Goal: Navigation & Orientation: Understand site structure

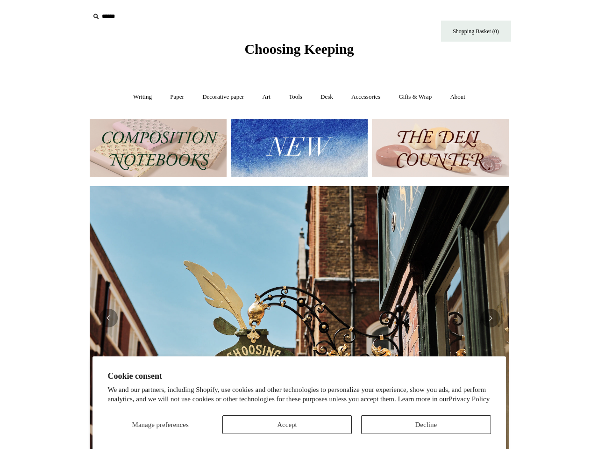
scroll to position [0, 839]
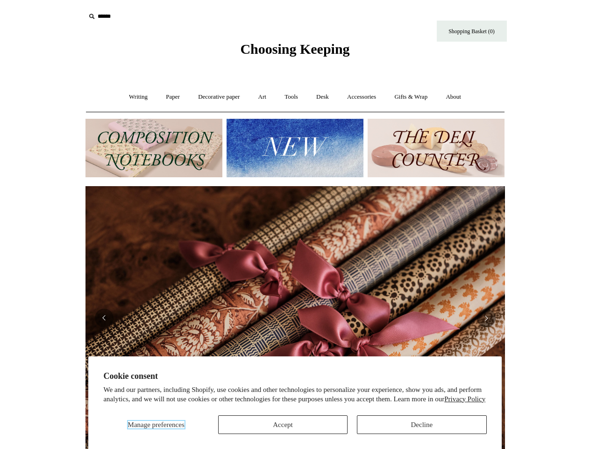
click at [156, 424] on span "Manage preferences" at bounding box center [156, 424] width 57 height 7
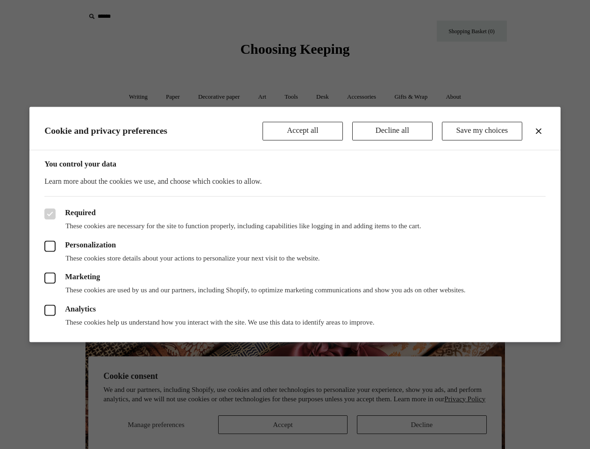
click at [283, 424] on div at bounding box center [295, 224] width 590 height 449
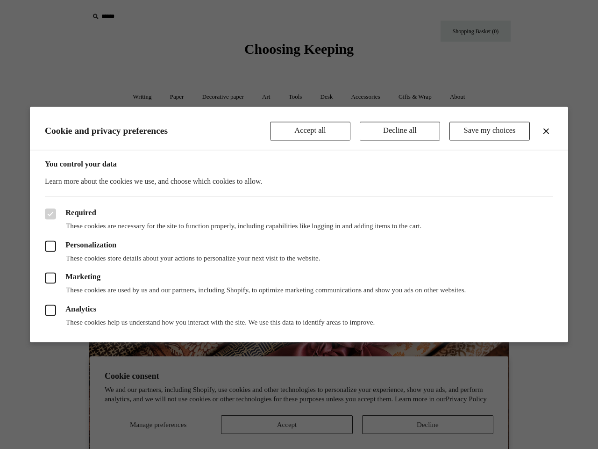
click at [421, 424] on div at bounding box center [299, 224] width 598 height 449
click at [143, 16] on div at bounding box center [299, 224] width 598 height 449
click at [295, 148] on header "Cookie and privacy preferences Accept all Decline all Save my choices" at bounding box center [299, 128] width 538 height 43
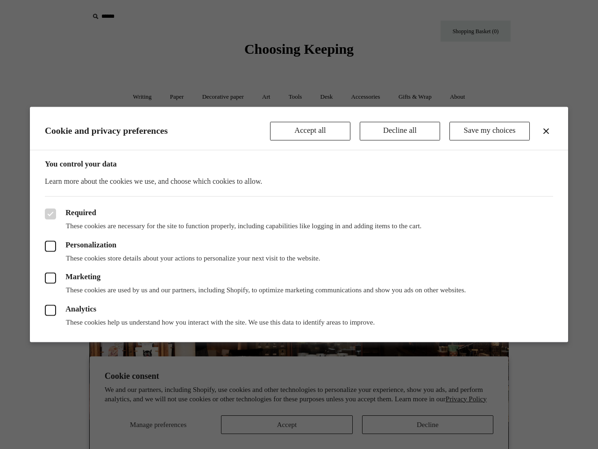
click at [0, 314] on div at bounding box center [299, 224] width 598 height 449
click at [0, 317] on div at bounding box center [299, 224] width 598 height 449
click at [43, 317] on div "Required These cookies are necessary for the site to function properly, includi…" at bounding box center [299, 269] width 538 height 146
click at [295, 317] on div "Analytics These cookies help us understand how you interact with the site. We u…" at bounding box center [299, 311] width 508 height 32
click at [104, 318] on p "These cookies help us understand how you interact with the site. We use this da…" at bounding box center [299, 322] width 508 height 9
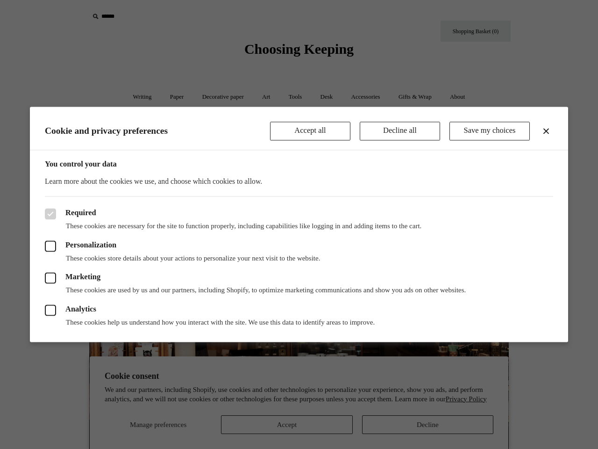
scroll to position [0, 420]
